Goal: Information Seeking & Learning: Learn about a topic

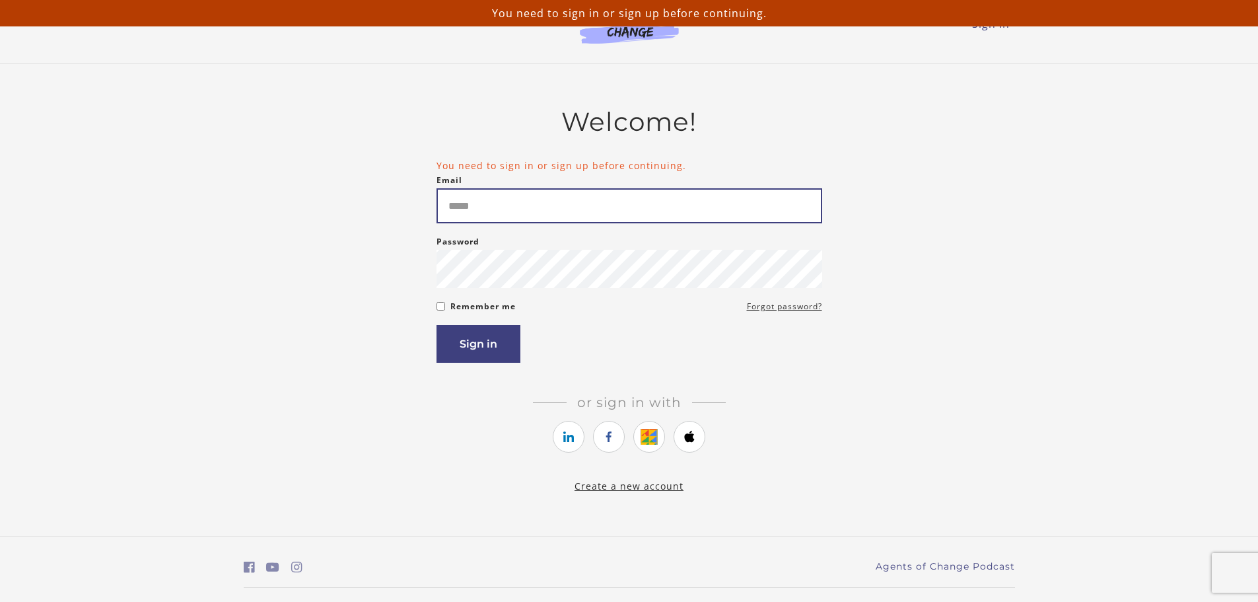
type input "**********"
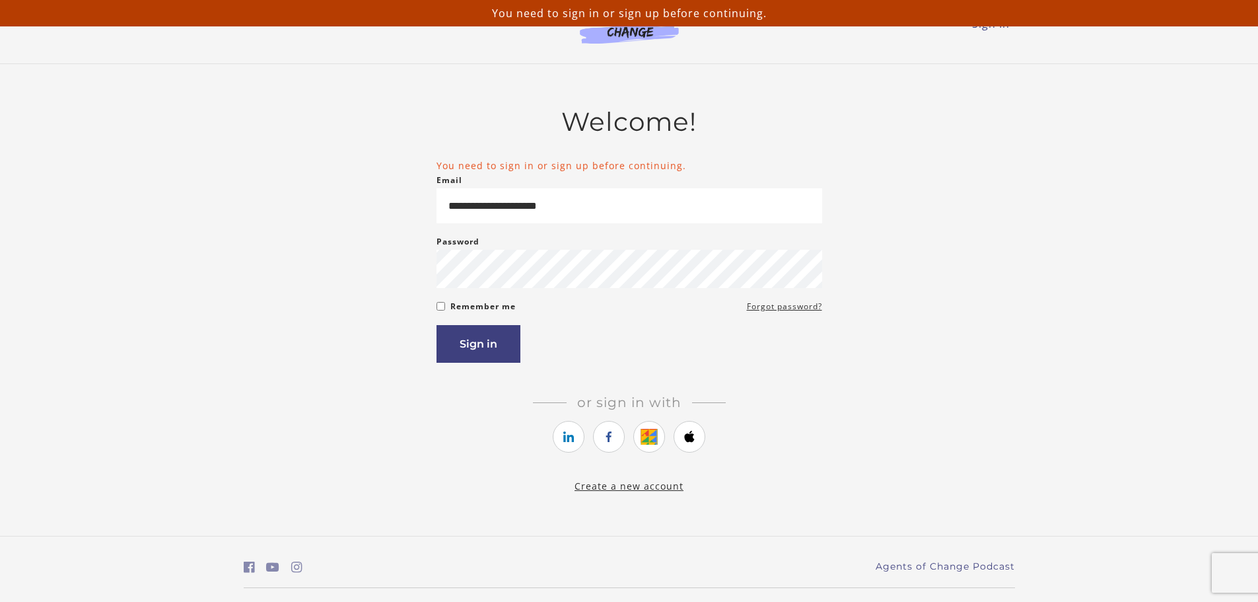
click at [472, 371] on article "**********" at bounding box center [630, 291] width 386 height 371
click at [472, 355] on button "Sign in" at bounding box center [479, 344] width 84 height 38
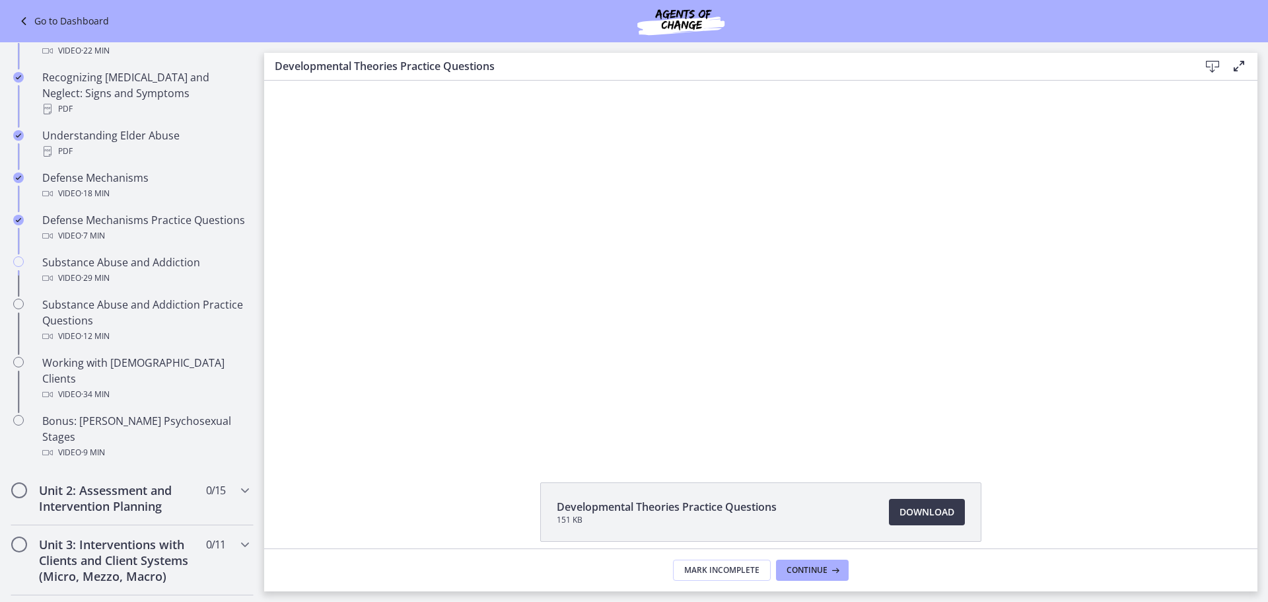
scroll to position [616, 0]
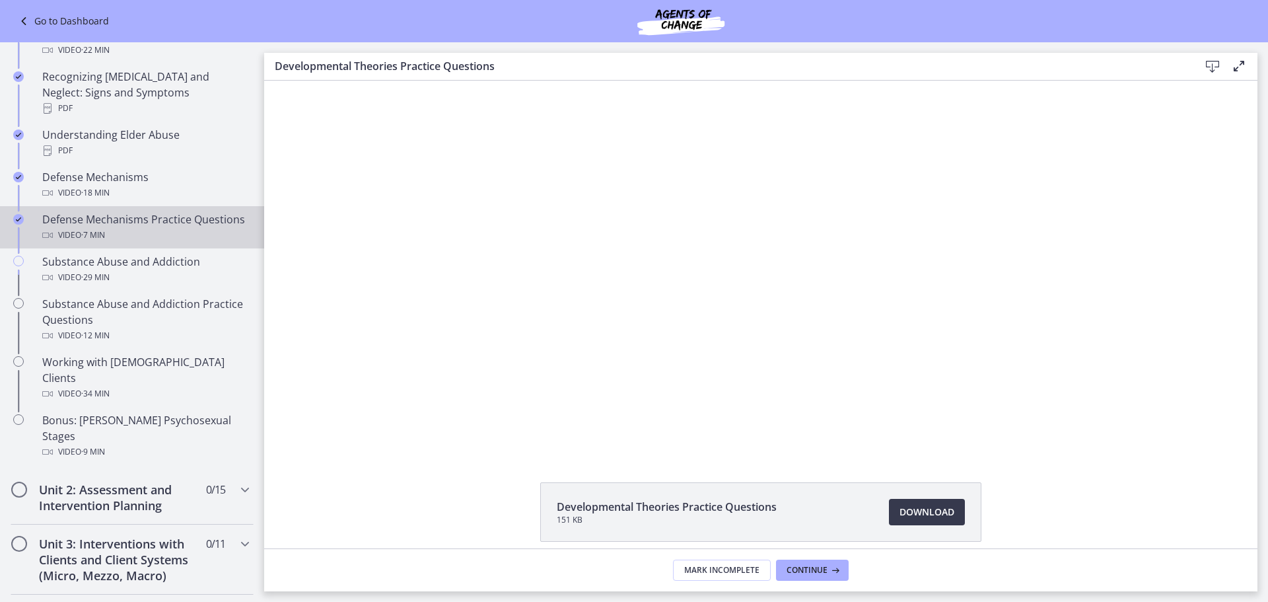
click at [94, 221] on div "Defense Mechanisms Practice Questions Video · 7 min" at bounding box center [145, 227] width 206 height 32
click at [93, 281] on span "· 29 min" at bounding box center [95, 278] width 28 height 16
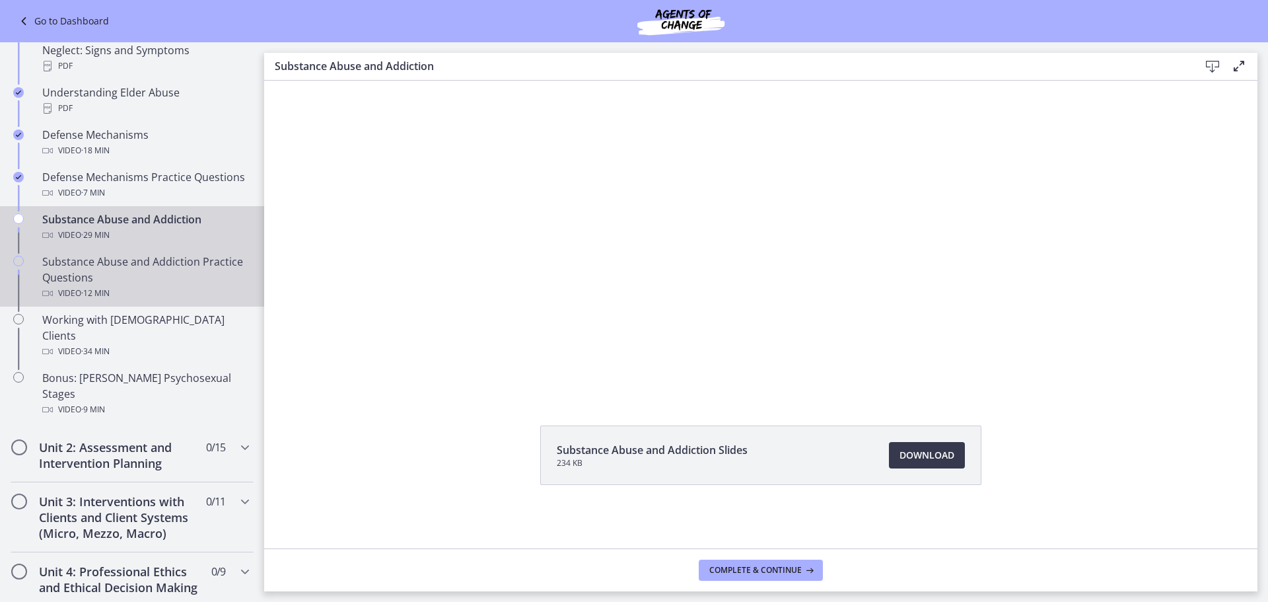
scroll to position [682, 0]
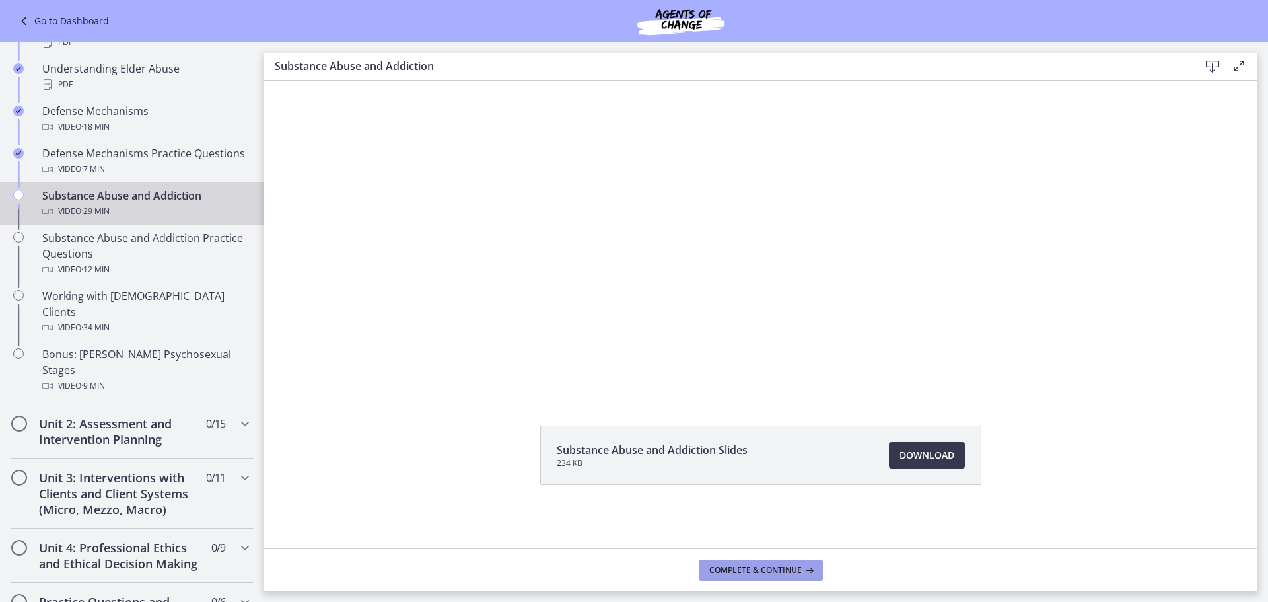
click at [775, 567] on span "Complete & continue" at bounding box center [755, 570] width 92 height 11
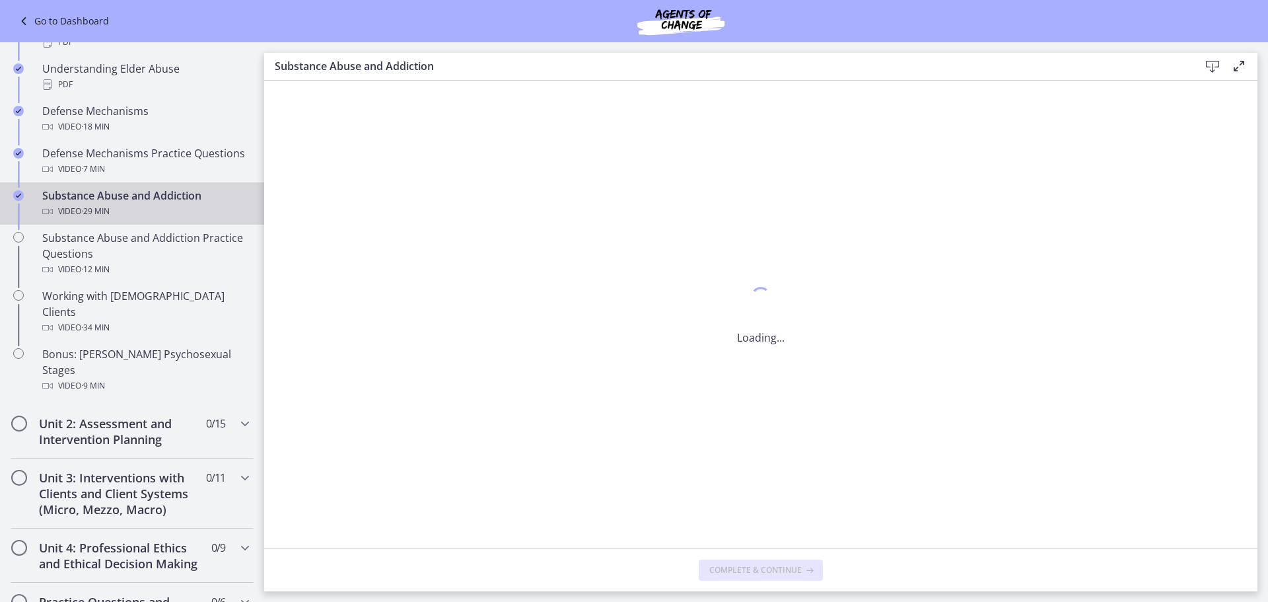
scroll to position [0, 0]
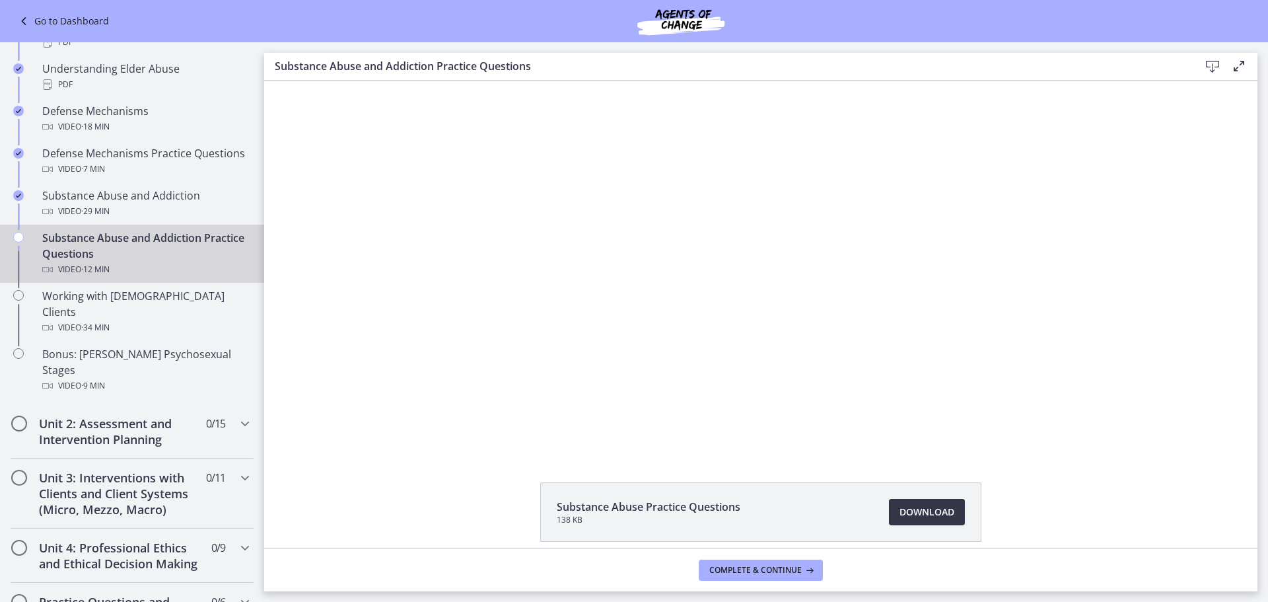
click at [937, 508] on span "Download Opens in a new window" at bounding box center [927, 512] width 55 height 16
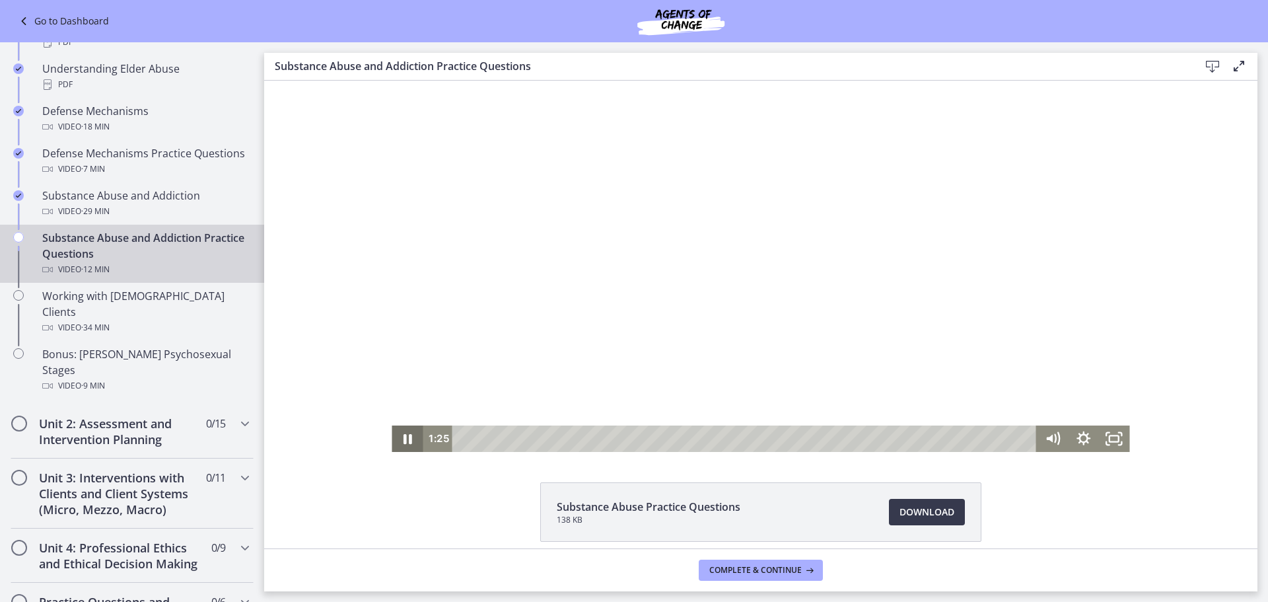
click at [404, 437] on icon "Pause" at bounding box center [408, 439] width 9 height 10
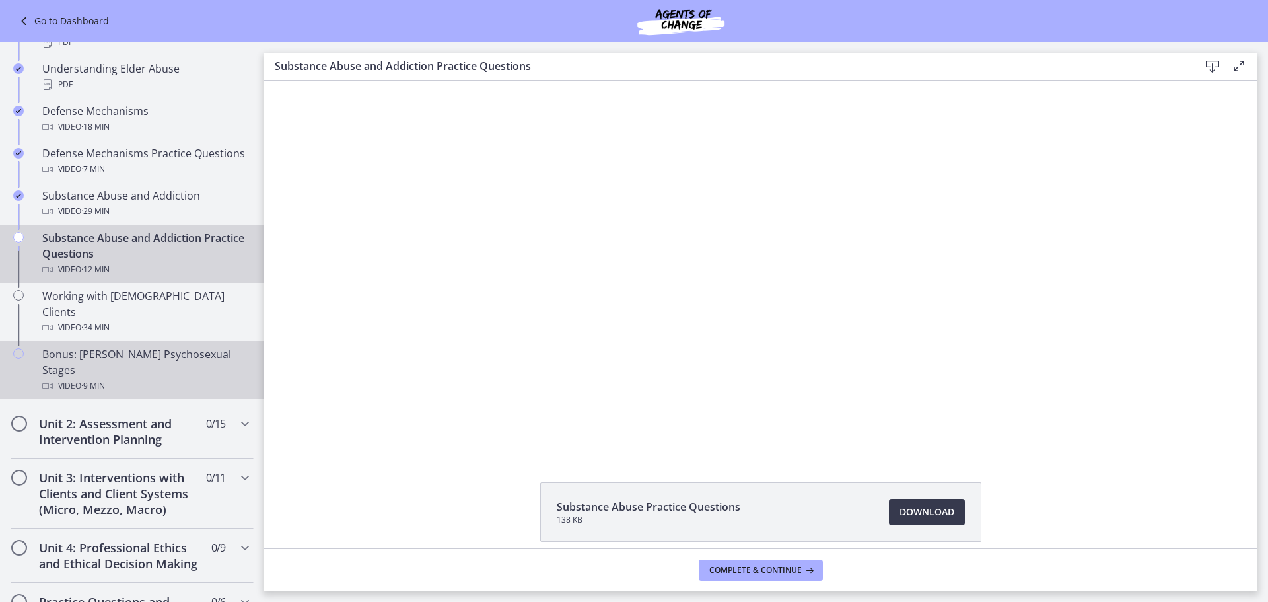
click at [125, 378] on div "Video · 9 min" at bounding box center [145, 386] width 206 height 16
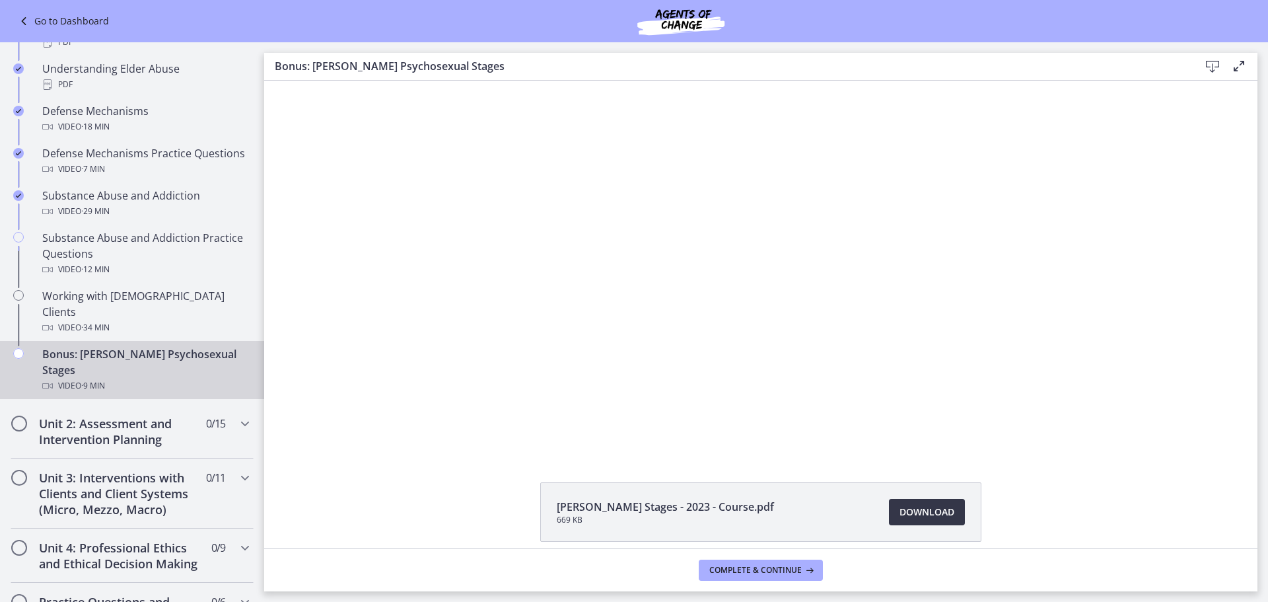
click at [923, 513] on span "Download Opens in a new window" at bounding box center [927, 512] width 55 height 16
click at [227, 404] on div "Unit 2: Assessment and Intervention Planning 0 / 15 Completed" at bounding box center [132, 431] width 243 height 54
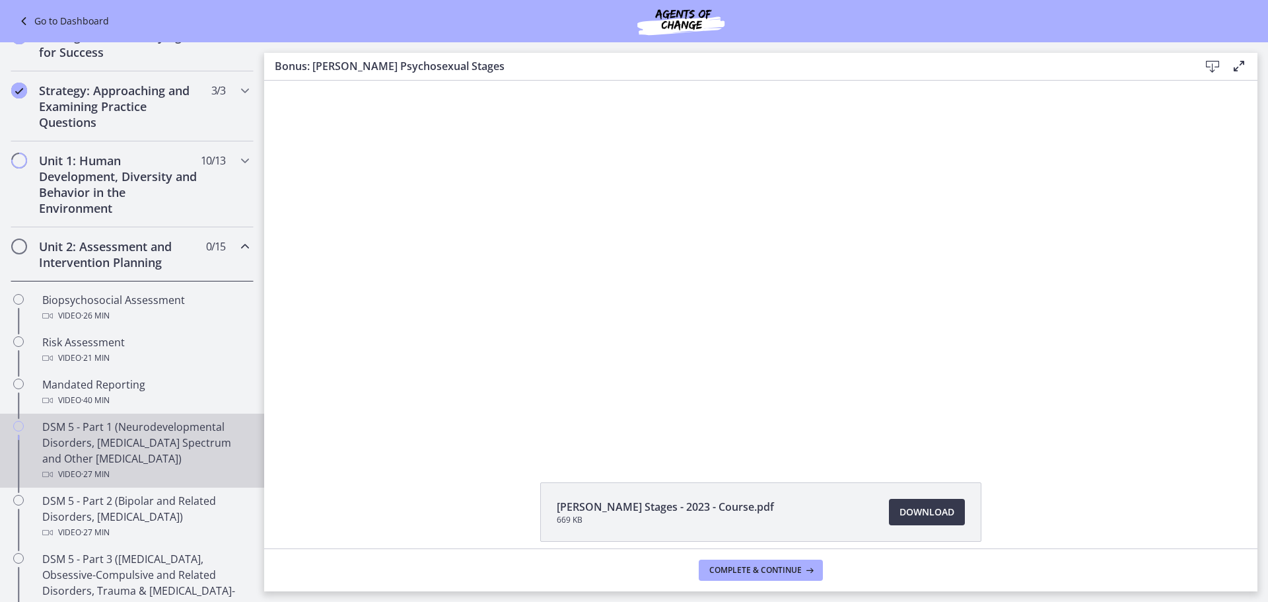
scroll to position [88, 0]
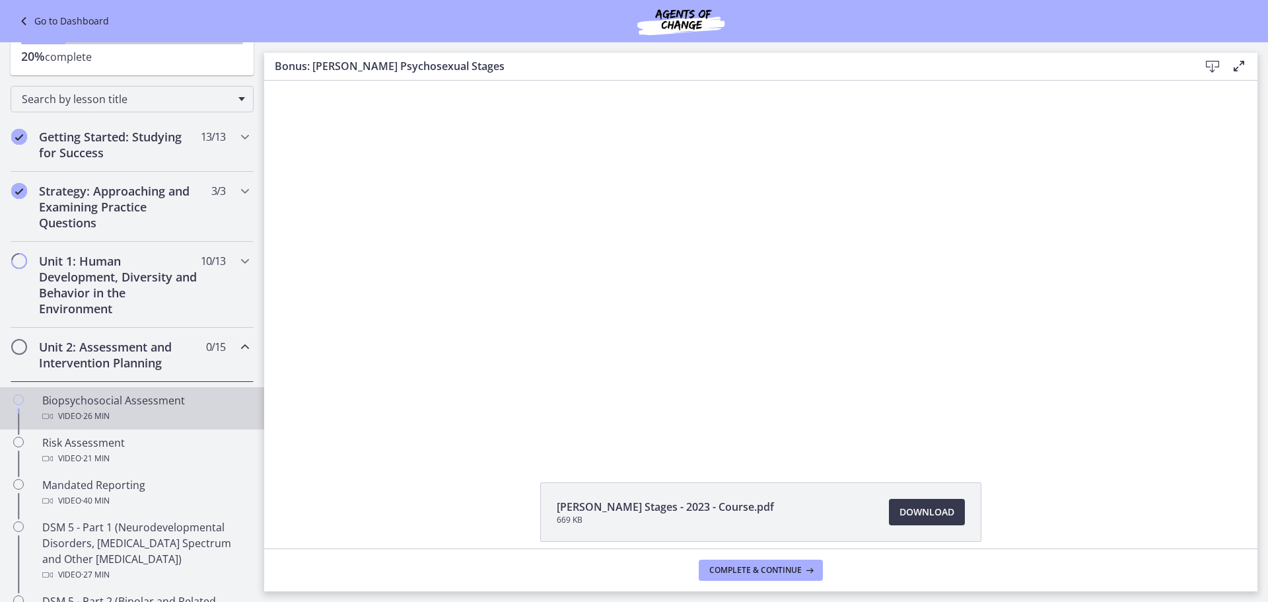
click at [157, 417] on div "Video · 26 min" at bounding box center [145, 416] width 206 height 16
click at [922, 519] on span "Download Opens in a new window" at bounding box center [927, 512] width 55 height 16
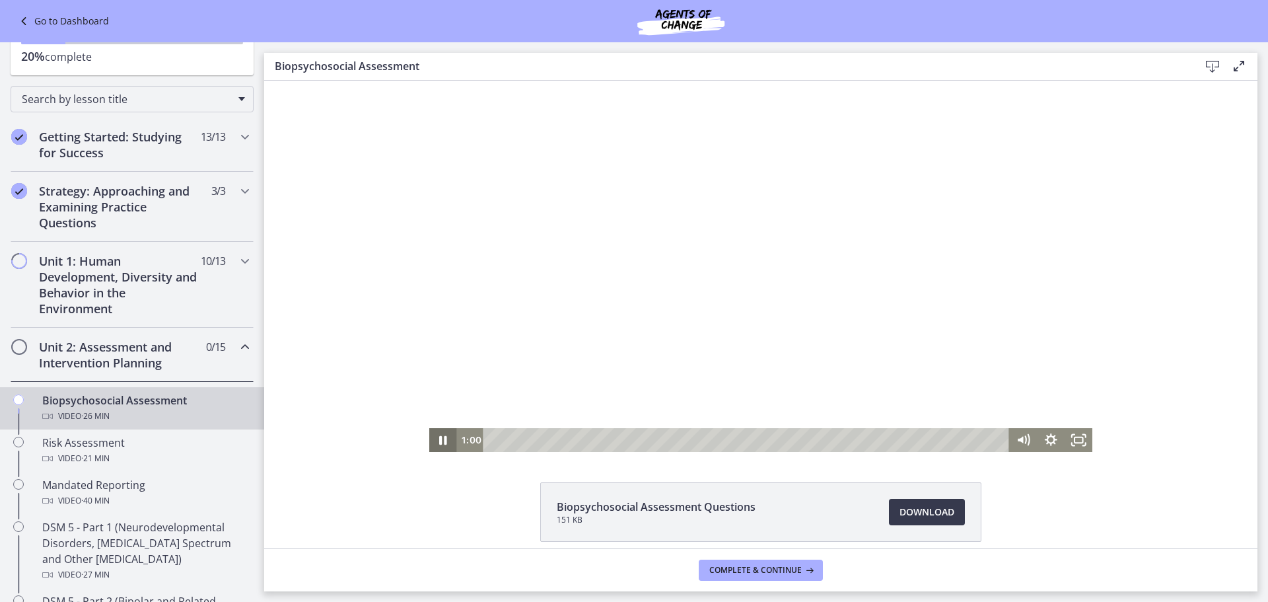
drag, startPoint x: 436, startPoint y: 443, endPoint x: 433, endPoint y: 435, distance: 7.7
click at [439, 443] on icon "Pause" at bounding box center [443, 440] width 8 height 9
